Goal: Information Seeking & Learning: Learn about a topic

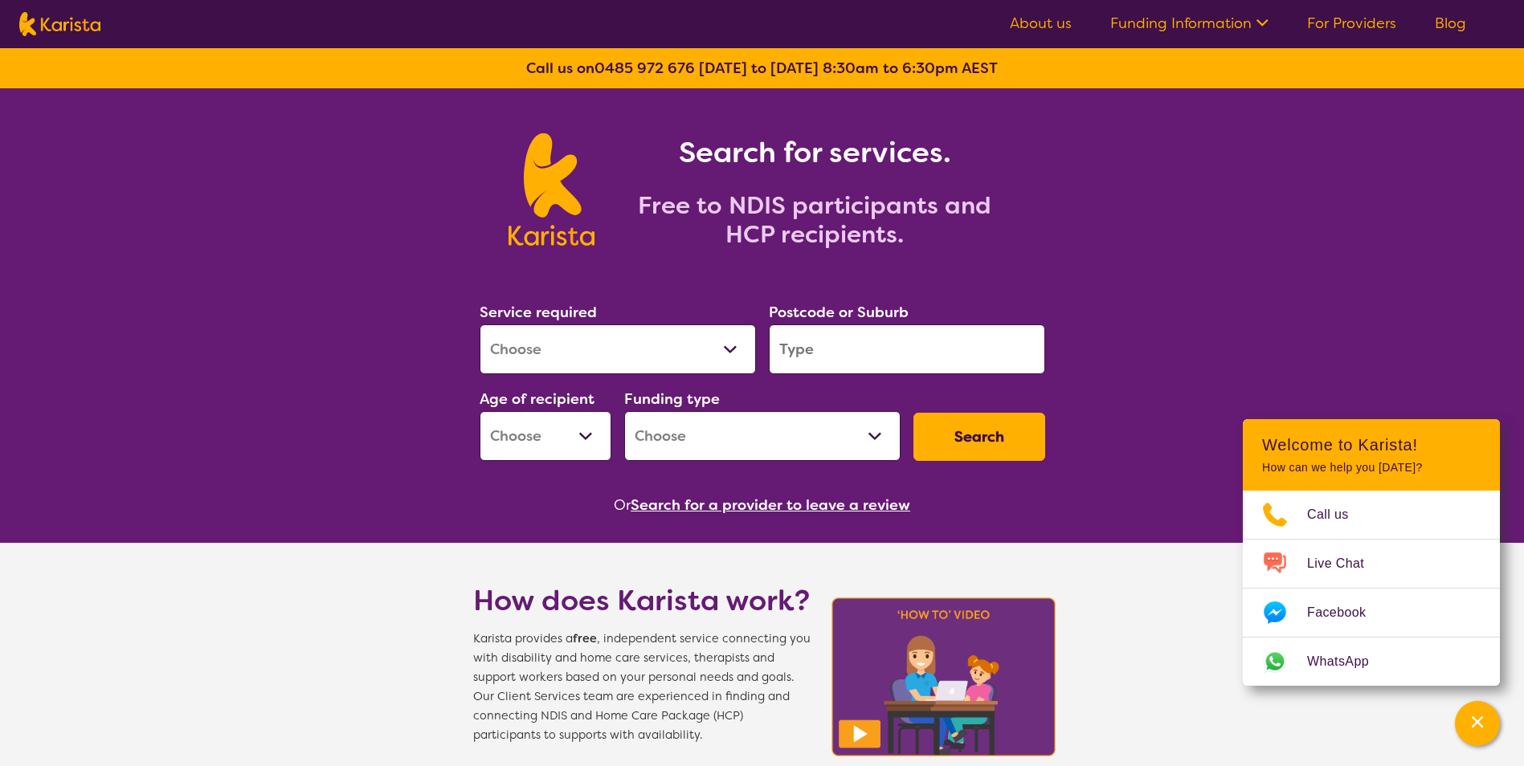
click at [573, 334] on select "Allied Health Assistant Assessment ([MEDICAL_DATA] or [MEDICAL_DATA]) Behaviour…" at bounding box center [618, 350] width 276 height 50
click at [586, 324] on div "Service required Allied Health Assistant Assessment ([MEDICAL_DATA] or [MEDICAL…" at bounding box center [618, 337] width 276 height 74
click at [573, 345] on select "Allied Health Assistant Assessment ([MEDICAL_DATA] or [MEDICAL_DATA]) Behaviour…" at bounding box center [618, 350] width 276 height 50
select select "NDIS Plan management"
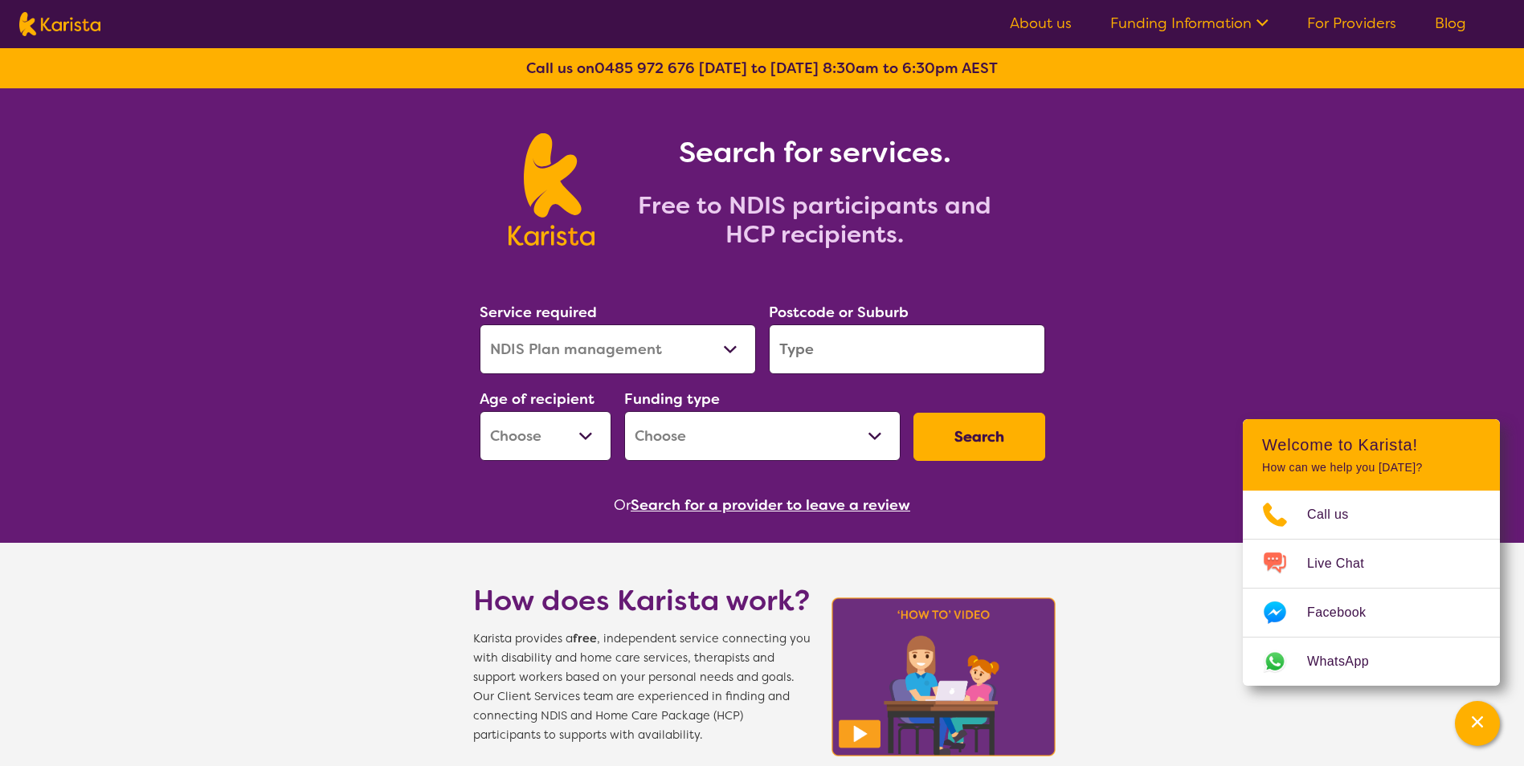
click at [480, 325] on select "Allied Health Assistant Assessment ([MEDICAL_DATA] or [MEDICAL_DATA]) Behaviour…" at bounding box center [618, 350] width 276 height 50
select select "NDIS"
click at [817, 344] on input "search" at bounding box center [907, 350] width 276 height 50
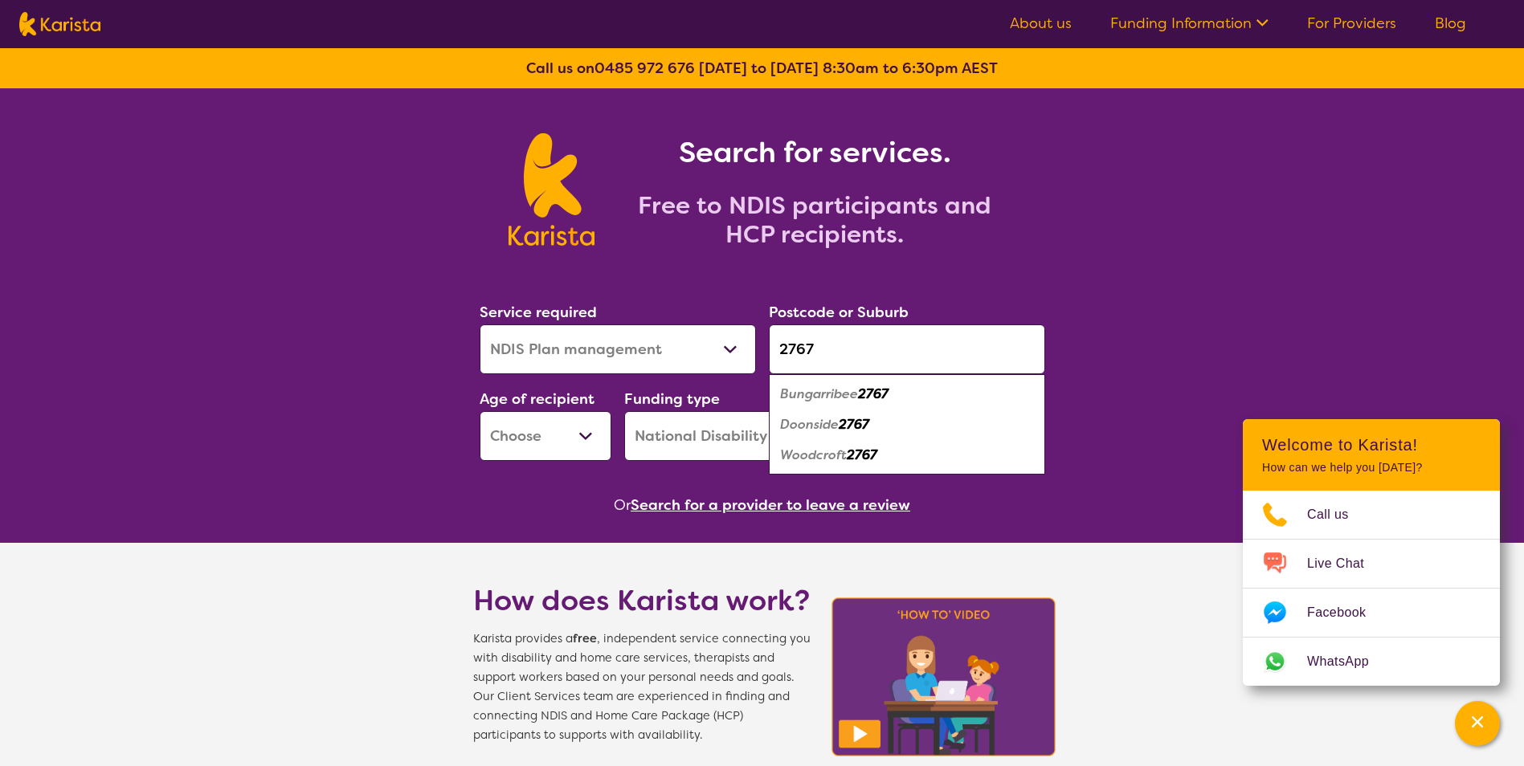
type input "2767"
click at [841, 393] on em "Bungarribee" at bounding box center [819, 394] width 78 height 17
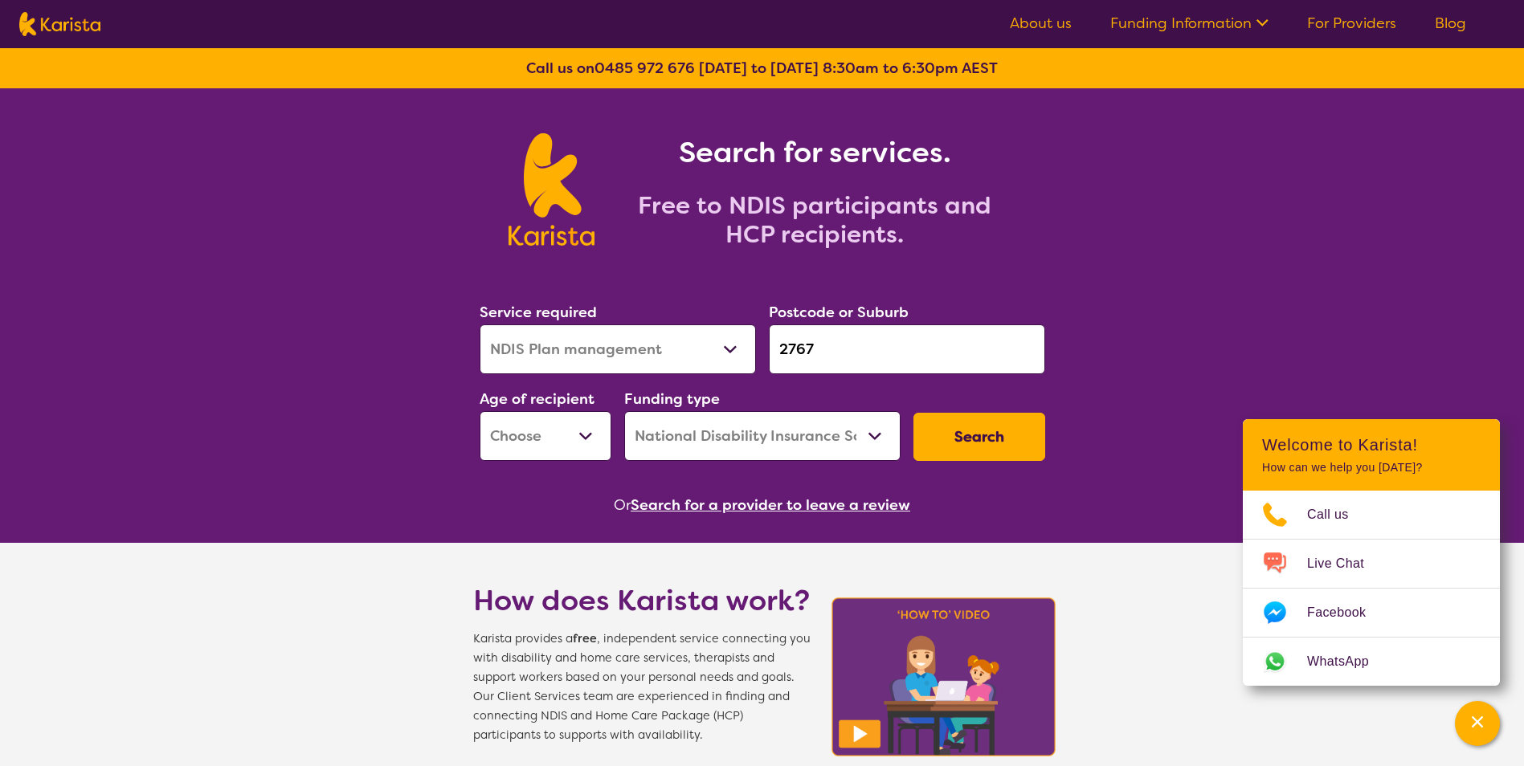
click at [578, 439] on select "Early Childhood - 0 to 9 Child - 10 to 11 Adolescent - 12 to 17 Adult - 18 to 6…" at bounding box center [546, 436] width 132 height 50
select select "EC"
click at [480, 411] on select "Early Childhood - 0 to 9 Child - 10 to 11 Adolescent - 12 to 17 Adult - 18 to 6…" at bounding box center [546, 436] width 132 height 50
click at [718, 439] on select "Home Care Package (HCP) National Disability Insurance Scheme (NDIS) I don't know" at bounding box center [762, 436] width 276 height 50
click at [1014, 427] on button "Search" at bounding box center [979, 437] width 132 height 48
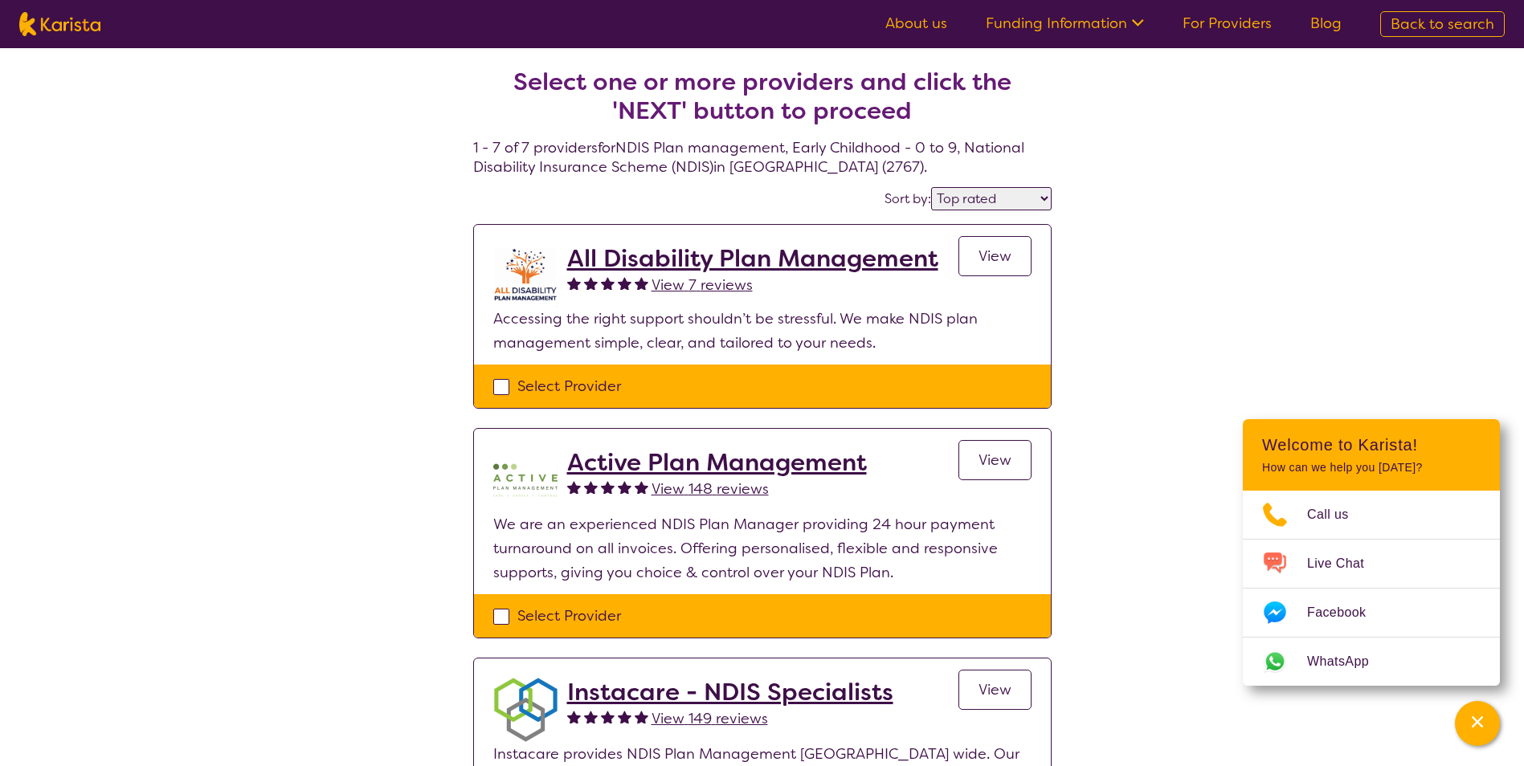
click at [1003, 203] on select "Highly reviewed Top rated" at bounding box center [991, 198] width 120 height 23
select select "highly_reviewed"
click at [932, 187] on select "Highly reviewed Top rated" at bounding box center [991, 198] width 120 height 23
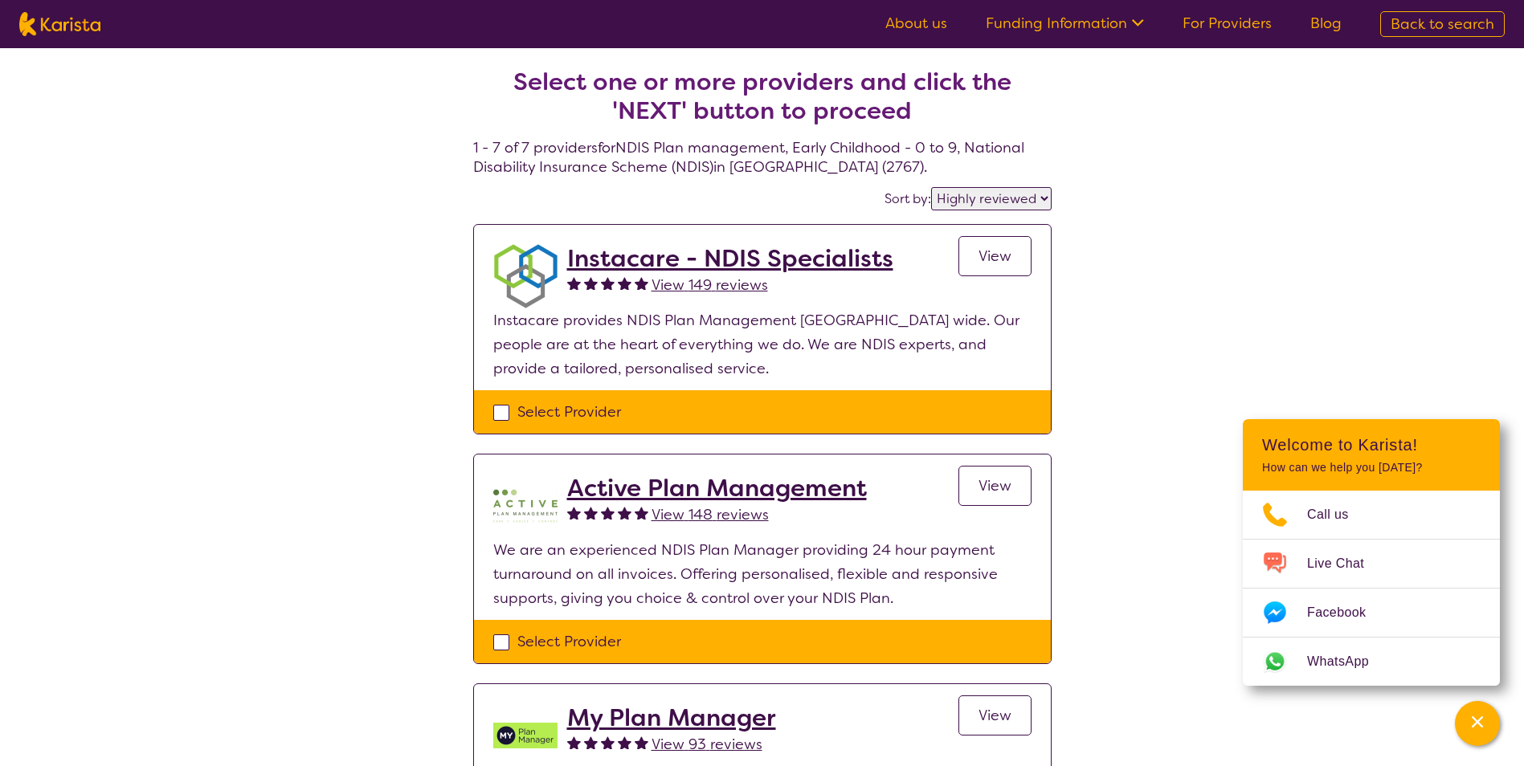
click at [1486, 733] on div "Channel Menu" at bounding box center [1477, 723] width 32 height 35
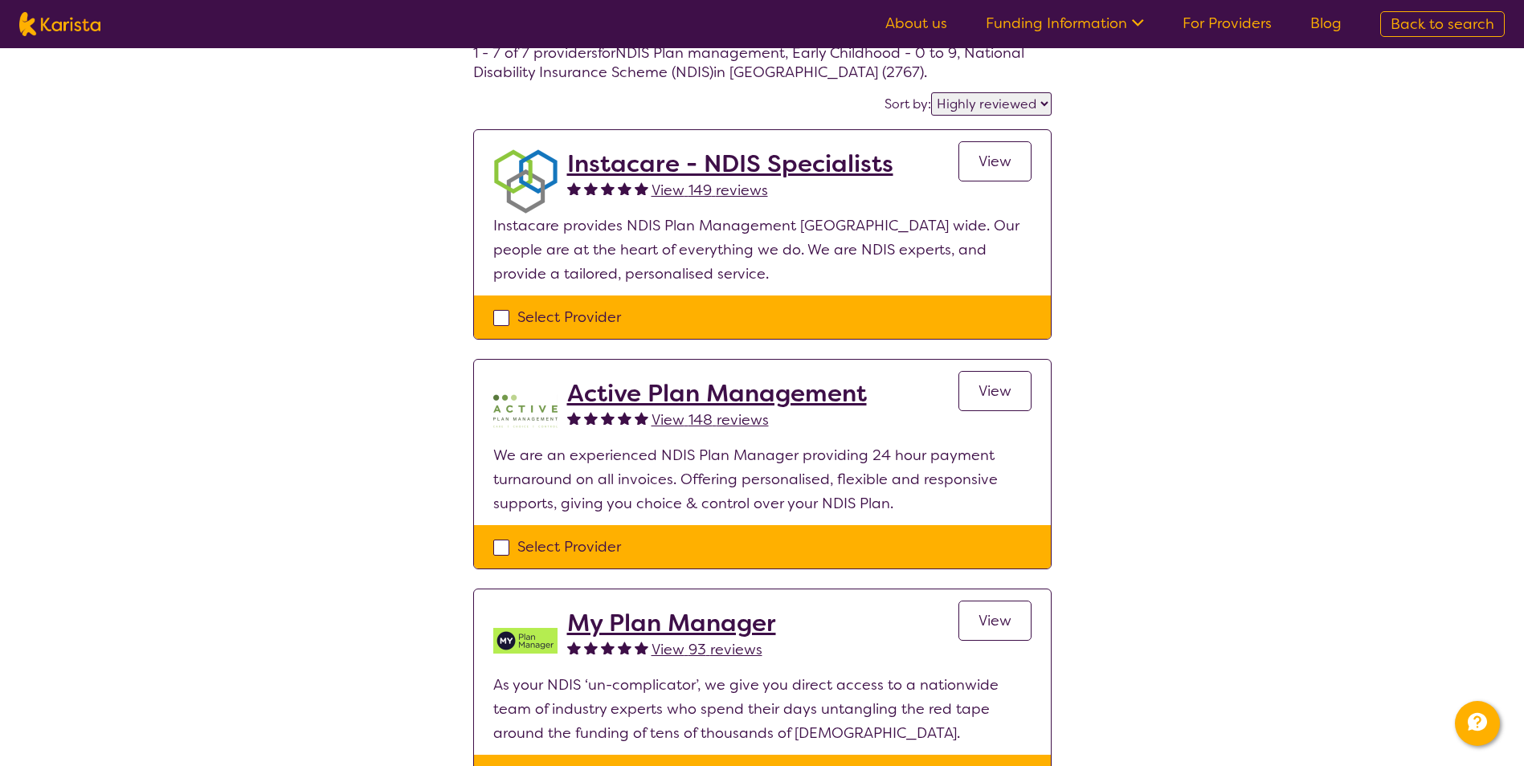
scroll to position [134, 0]
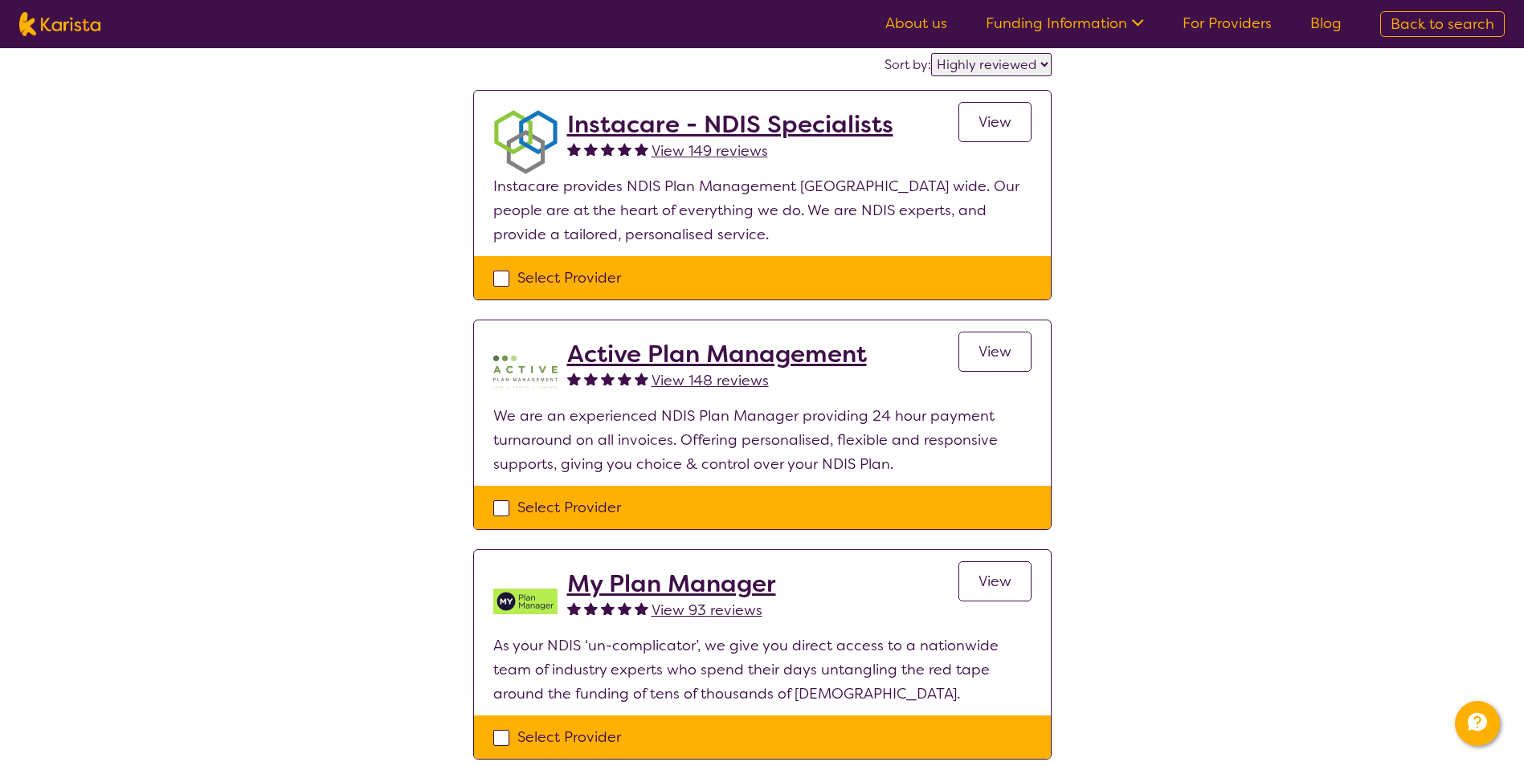
drag, startPoint x: 915, startPoint y: 130, endPoint x: 567, endPoint y: 132, distance: 347.8
click at [567, 132] on div "Instacare - NDIS Specialists View 149 reviews View" at bounding box center [799, 142] width 464 height 64
copy h2 "Instacare - NDIS Specialists"
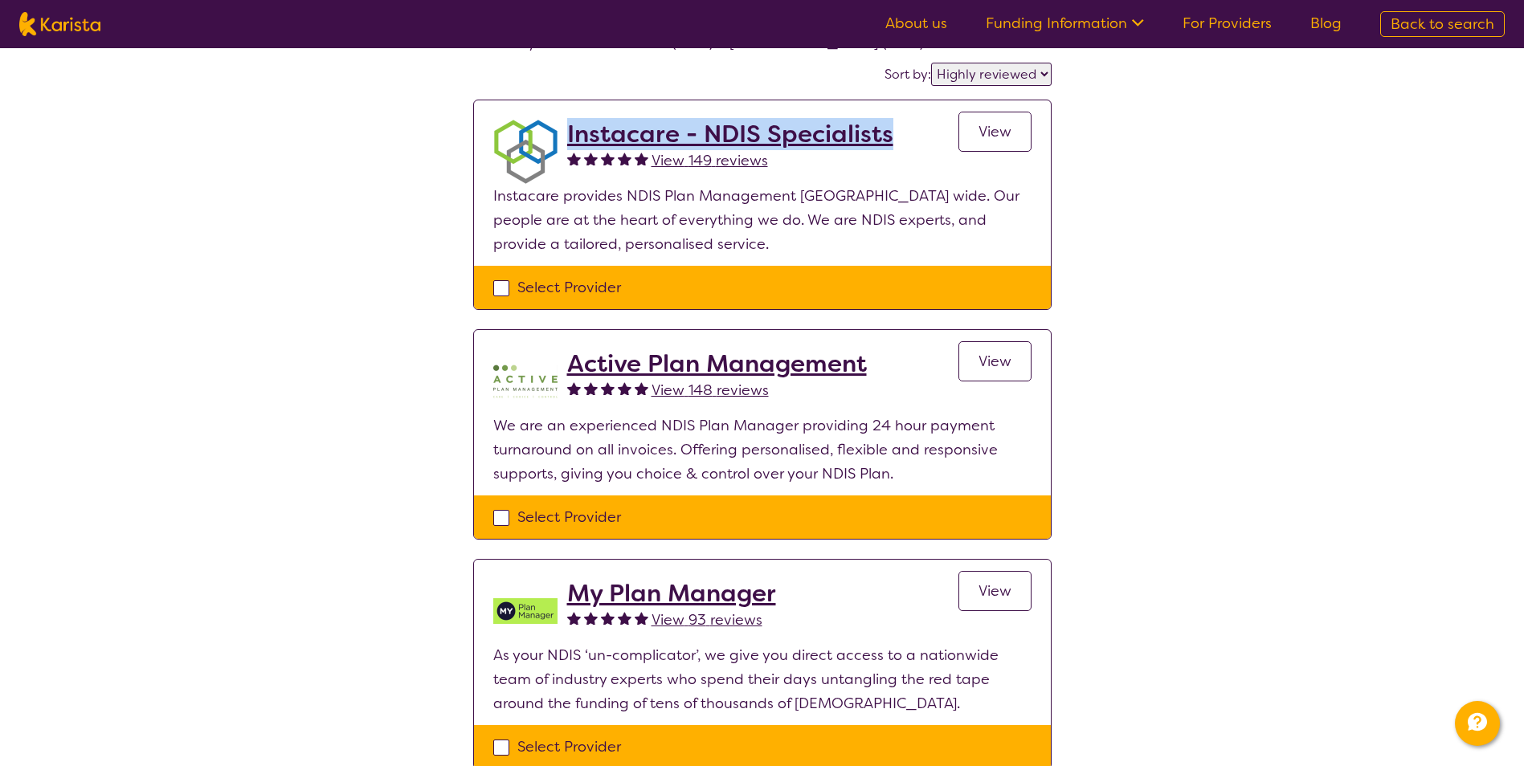
scroll to position [0, 0]
